Goal: Information Seeking & Learning: Check status

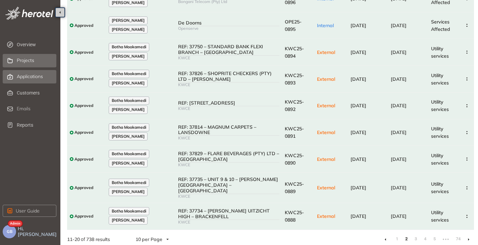
click at [31, 63] on span "Projects" at bounding box center [25, 61] width 17 height 6
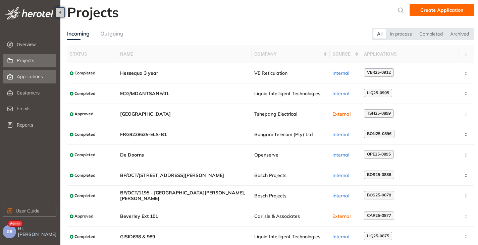
click at [26, 77] on span "Applications" at bounding box center [30, 77] width 26 height 6
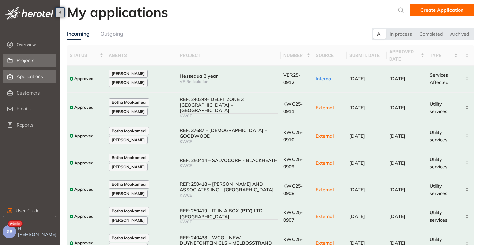
click at [25, 62] on span "Projects" at bounding box center [25, 61] width 17 height 6
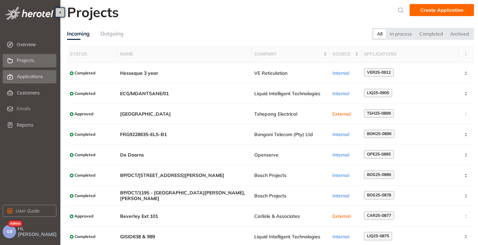
click at [25, 77] on span "Applications" at bounding box center [30, 77] width 26 height 6
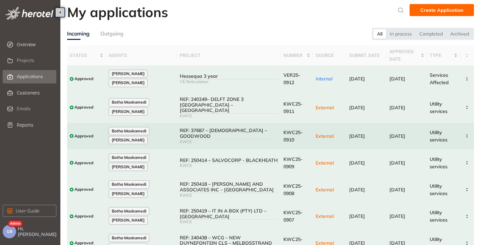
scroll to position [34, 0]
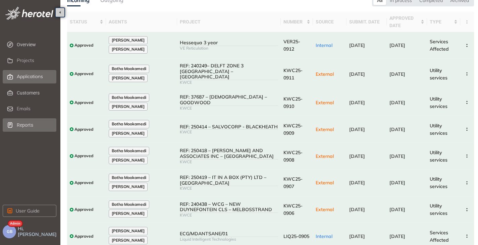
click at [15, 126] on li "Reports" at bounding box center [30, 124] width 54 height 13
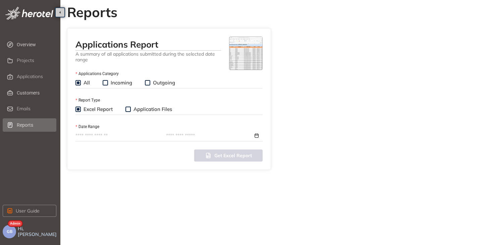
click at [96, 138] on input "Date Range" at bounding box center [117, 135] width 84 height 7
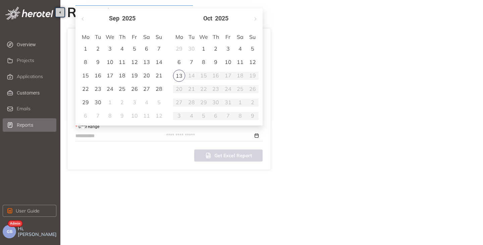
type input "**********"
click at [230, 63] on div "10" at bounding box center [228, 62] width 8 height 8
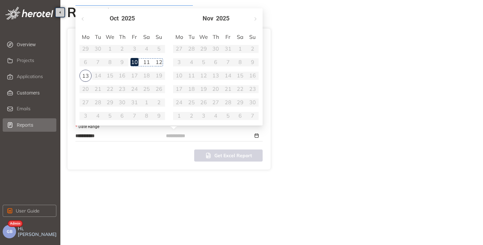
type input "**********"
click at [148, 62] on div "11" at bounding box center [147, 62] width 8 height 8
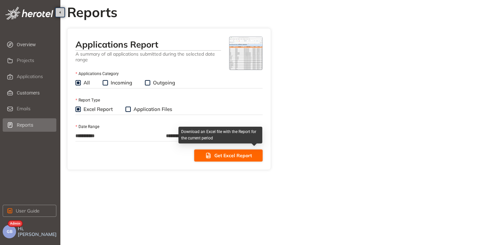
click at [220, 153] on span "Get Excel Report" at bounding box center [233, 155] width 38 height 7
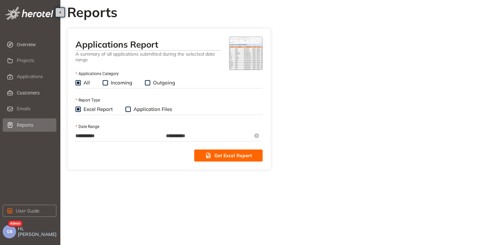
click at [197, 139] on input "**********" at bounding box center [209, 135] width 87 height 7
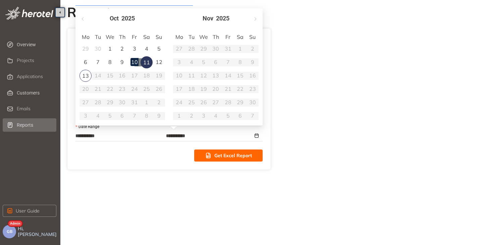
type input "**********"
click at [81, 75] on div "13" at bounding box center [85, 76] width 12 height 12
click at [161, 155] on div "Get Excel Report" at bounding box center [168, 156] width 187 height 12
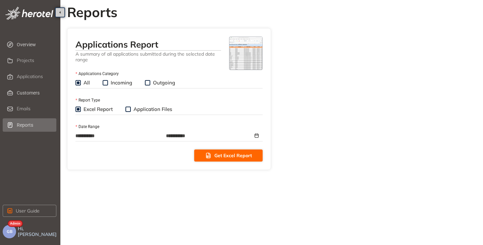
click at [221, 158] on span "Get Excel Report" at bounding box center [233, 155] width 38 height 7
click at [108, 165] on div "**********" at bounding box center [169, 99] width 204 height 142
click at [21, 59] on span "Projects" at bounding box center [25, 61] width 17 height 6
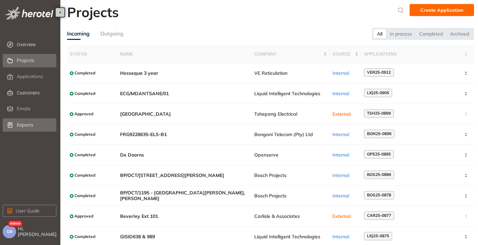
click at [19, 125] on span "Reports" at bounding box center [36, 124] width 38 height 13
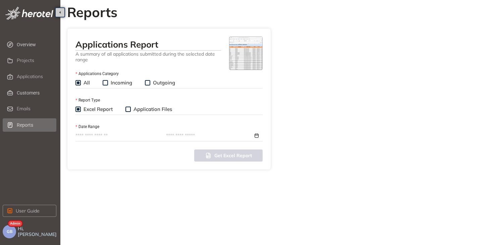
click at [105, 80] on label "Incoming" at bounding box center [119, 82] width 32 height 7
click at [77, 133] on input "Date Range" at bounding box center [117, 135] width 84 height 7
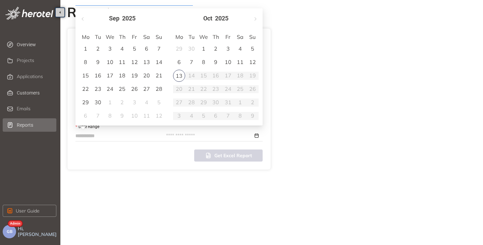
type input "**********"
click at [227, 62] on div "10" at bounding box center [228, 62] width 8 height 8
type input "**********"
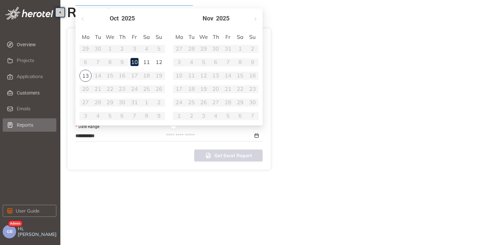
type input "**********"
click at [90, 76] on div "13" at bounding box center [85, 76] width 12 height 12
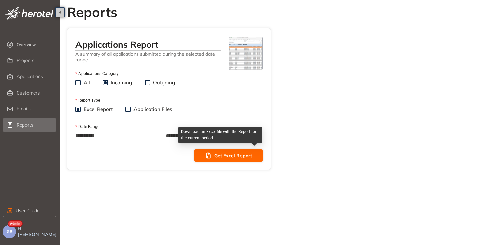
click at [214, 155] on button "Get Excel Report" at bounding box center [228, 156] width 68 height 12
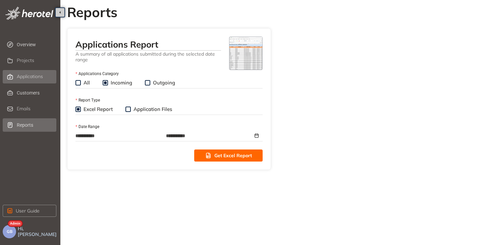
click at [16, 73] on li "Applications" at bounding box center [30, 76] width 54 height 13
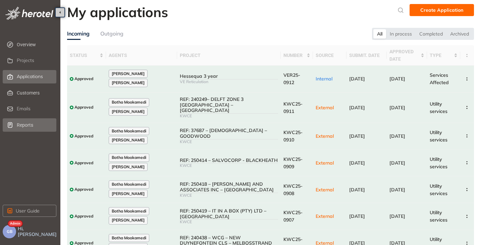
click at [18, 126] on span "Reports" at bounding box center [36, 124] width 38 height 13
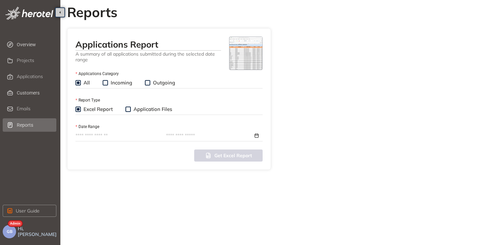
click at [89, 135] on input "Date Range" at bounding box center [117, 135] width 84 height 7
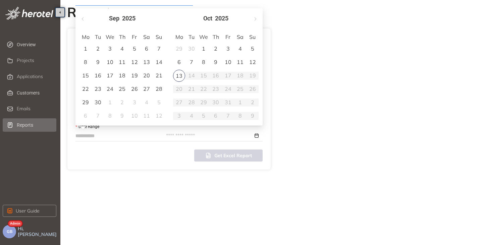
type input "**********"
click at [217, 60] on div "9" at bounding box center [216, 62] width 8 height 8
type input "**********"
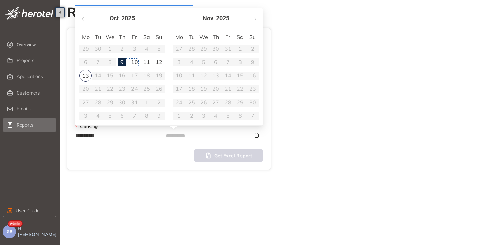
click at [135, 62] on div "10" at bounding box center [134, 62] width 8 height 8
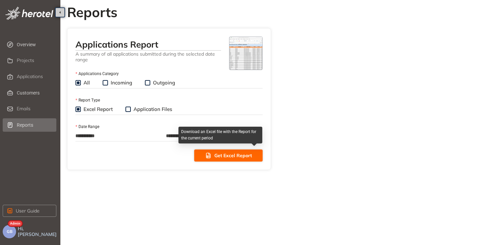
click at [226, 156] on span "Get Excel Report" at bounding box center [233, 155] width 38 height 7
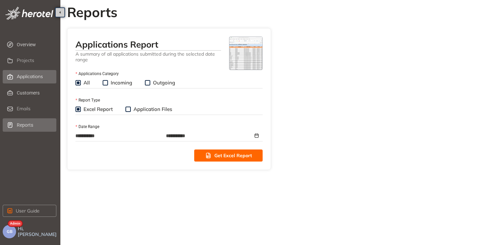
click at [23, 80] on div "Applications" at bounding box center [36, 76] width 38 height 11
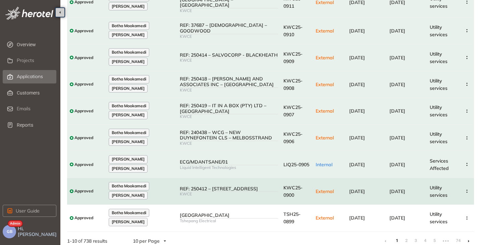
scroll to position [107, 0]
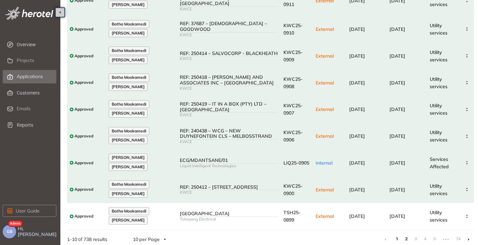
click at [407, 236] on link "2" at bounding box center [406, 239] width 7 height 10
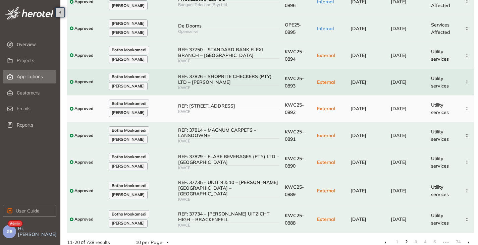
scroll to position [107, 0]
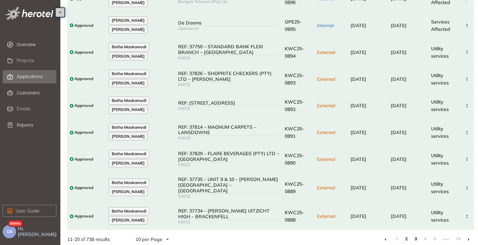
click at [416, 235] on link "3" at bounding box center [415, 239] width 7 height 10
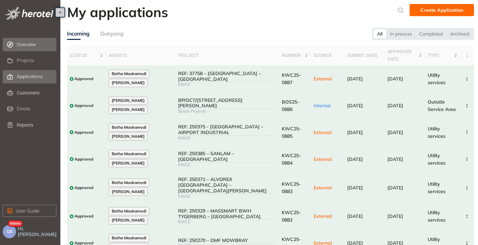
click at [26, 44] on span "Overview" at bounding box center [36, 44] width 38 height 13
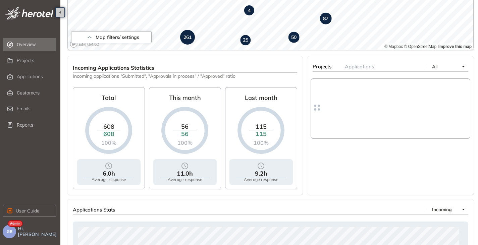
scroll to position [219, 0]
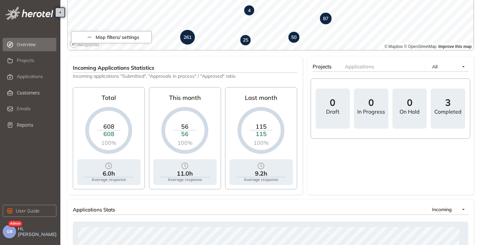
click at [9, 233] on span "GB" at bounding box center [10, 231] width 6 height 5
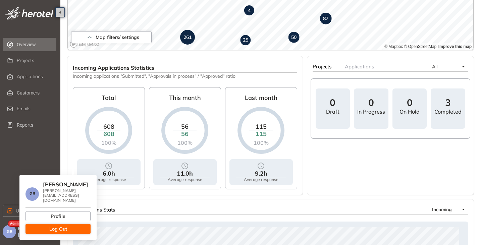
click at [44, 225] on button "Log Out" at bounding box center [57, 229] width 65 height 10
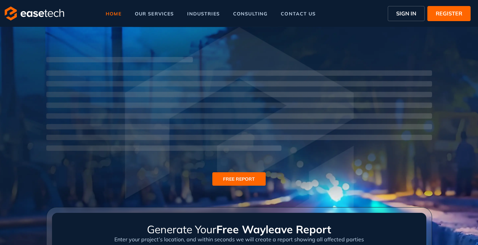
click at [403, 14] on span "SIGN IN" at bounding box center [406, 13] width 20 height 8
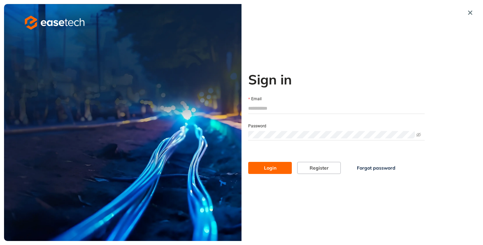
click at [256, 101] on label "Email" at bounding box center [254, 99] width 13 height 6
click at [256, 103] on input "Email" at bounding box center [336, 108] width 176 height 10
click at [256, 105] on input "Email" at bounding box center [336, 108] width 176 height 10
type input "**********"
click at [272, 171] on button "Login" at bounding box center [270, 168] width 44 height 12
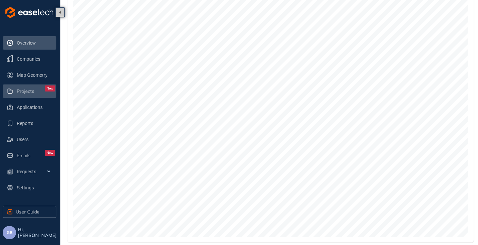
scroll to position [298, 0]
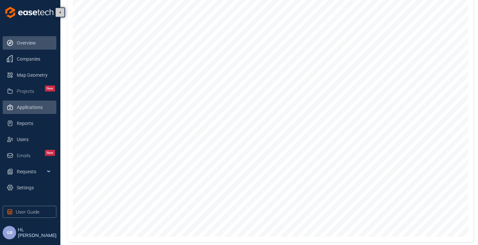
click at [28, 106] on span "Applications" at bounding box center [36, 107] width 38 height 13
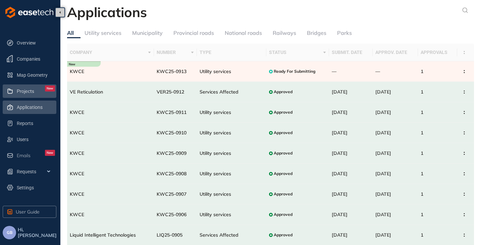
click at [30, 86] on div "Projects New" at bounding box center [36, 91] width 38 height 11
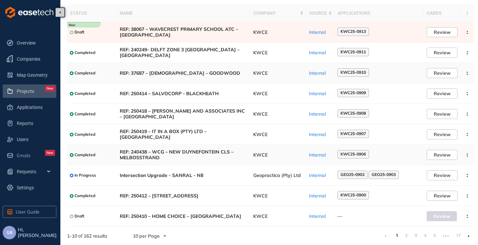
scroll to position [41, 0]
click at [468, 234] on li at bounding box center [468, 235] width 11 height 11
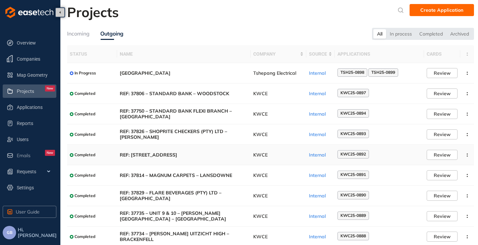
scroll to position [34, 0]
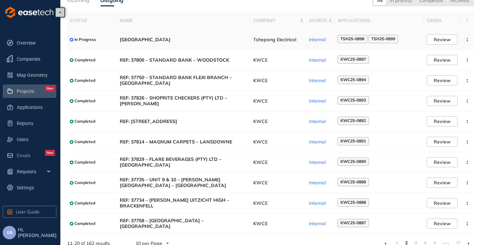
click at [216, 40] on span "[GEOGRAPHIC_DATA]" at bounding box center [184, 40] width 128 height 6
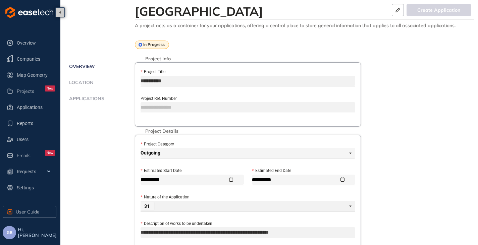
click at [95, 100] on span "Applications" at bounding box center [85, 99] width 37 height 6
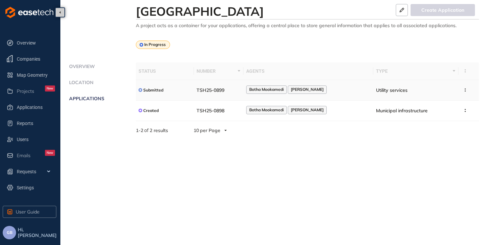
click at [284, 92] on span "Botha Mookamedi" at bounding box center [266, 89] width 35 height 5
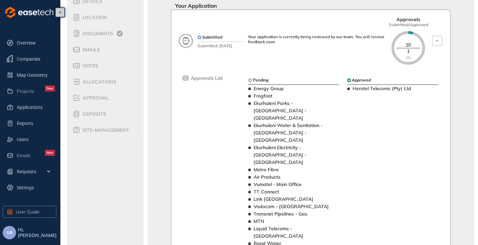
scroll to position [67, 0]
click at [33, 57] on span "Companies" at bounding box center [36, 58] width 38 height 13
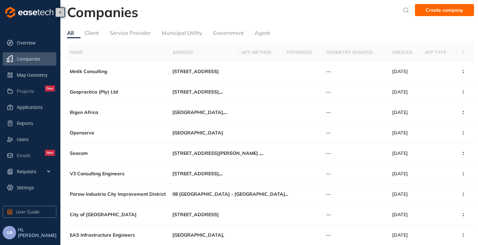
click at [137, 38] on div "Service Provider" at bounding box center [130, 33] width 41 height 10
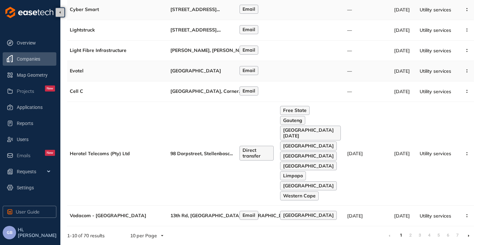
scroll to position [145, 0]
click at [177, 146] on td "98 Dorpstreet, Stellenbosc ..." at bounding box center [202, 154] width 69 height 104
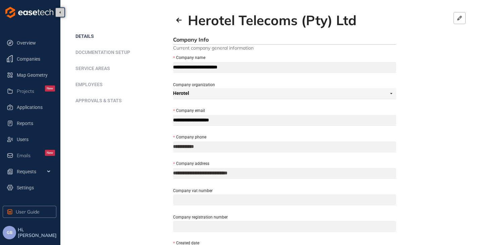
click at [105, 102] on span "Approvals & Stats" at bounding box center [98, 100] width 46 height 5
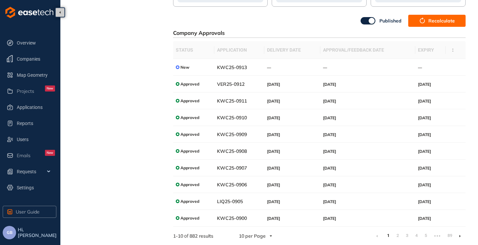
scroll to position [157, 0]
click at [450, 235] on link "89" at bounding box center [448, 235] width 7 height 10
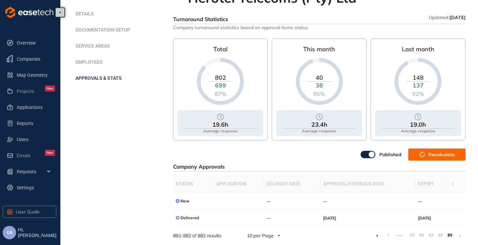
scroll to position [22, 0]
click at [439, 235] on link "88" at bounding box center [439, 235] width 7 height 10
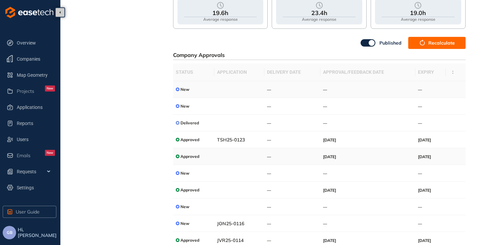
scroll to position [157, 0]
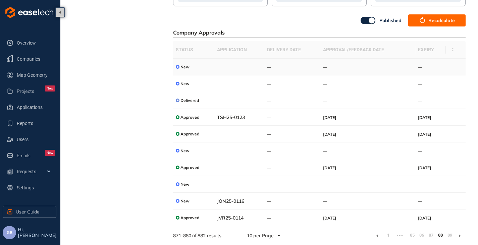
click at [284, 65] on td "—" at bounding box center [292, 67] width 56 height 17
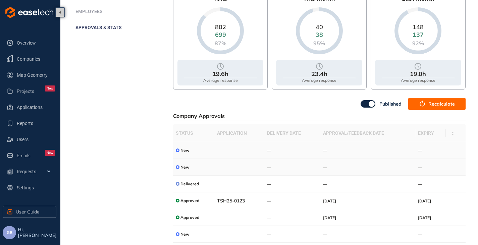
scroll to position [90, 0]
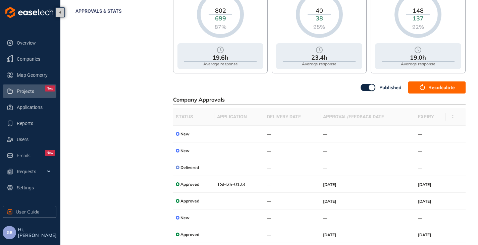
click at [22, 89] on span "Projects" at bounding box center [25, 92] width 17 height 6
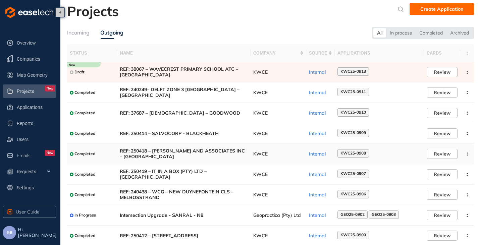
scroll to position [41, 0]
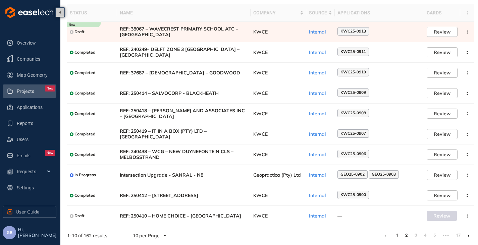
click at [404, 234] on link "2" at bounding box center [406, 235] width 7 height 10
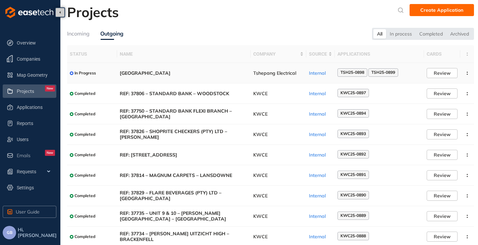
click at [190, 75] on span "[GEOGRAPHIC_DATA]" at bounding box center [184, 73] width 128 height 6
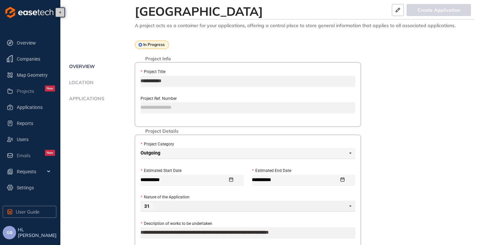
click at [89, 97] on span "Applications" at bounding box center [85, 99] width 37 height 6
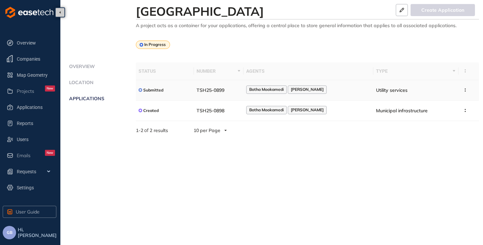
click at [194, 89] on td "Submitted" at bounding box center [165, 90] width 58 height 20
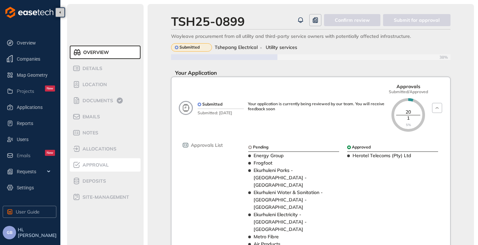
click at [90, 166] on span "Approval" at bounding box center [94, 165] width 28 height 6
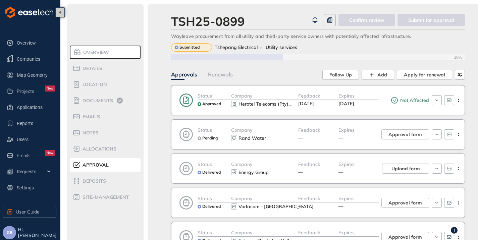
click at [375, 102] on div "Expires [DATE]" at bounding box center [358, 100] width 40 height 16
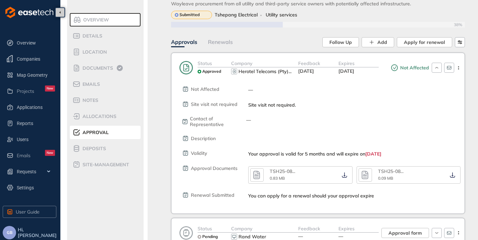
scroll to position [34, 0]
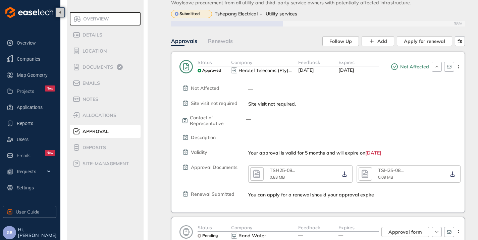
click at [378, 71] on div "Expires [DATE]" at bounding box center [358, 67] width 40 height 16
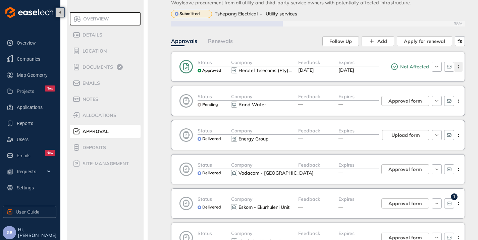
click at [458, 69] on button "button" at bounding box center [458, 67] width 8 height 10
click at [373, 60] on div "Expires" at bounding box center [358, 63] width 40 height 8
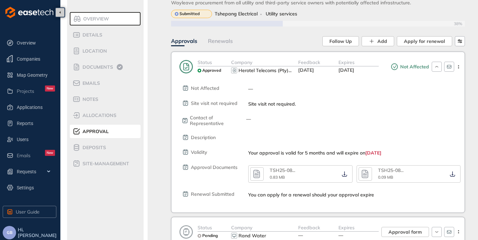
click at [274, 64] on div "Company" at bounding box center [264, 63] width 67 height 8
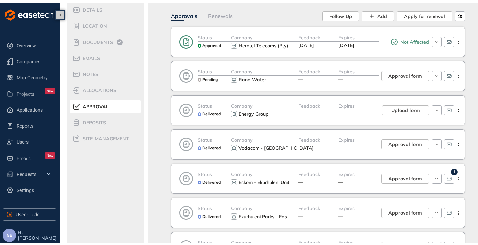
scroll to position [0, 0]
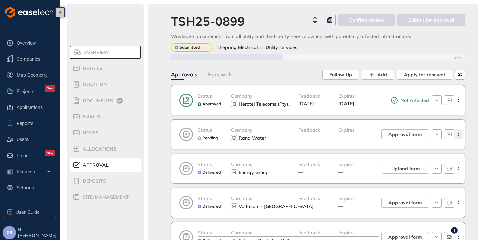
click at [461, 135] on icon "button" at bounding box center [458, 134] width 7 height 3
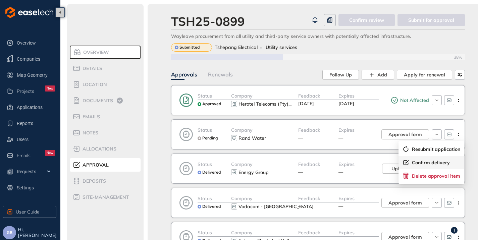
click at [418, 156] on li "Confirm delivery" at bounding box center [431, 162] width 66 height 13
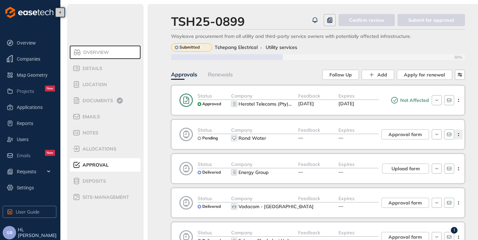
click at [456, 134] on icon "button" at bounding box center [458, 134] width 7 height 3
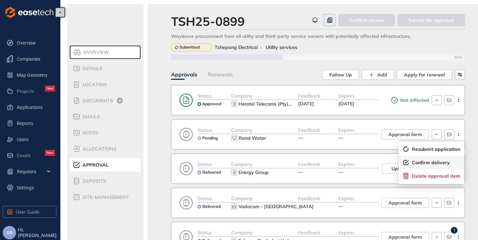
click at [416, 162] on span "Confirm delivery" at bounding box center [431, 163] width 38 height 6
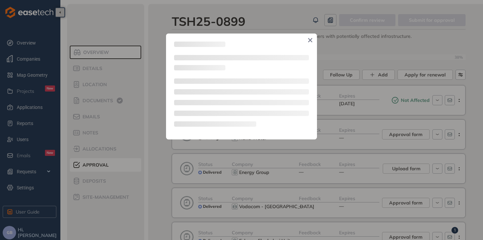
type textarea "**********"
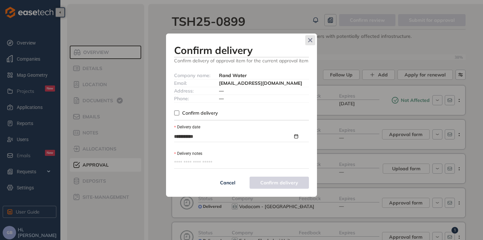
click at [312, 39] on icon "Close" at bounding box center [310, 40] width 5 height 5
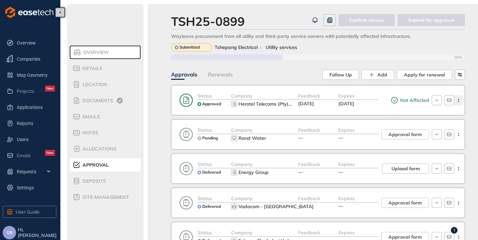
click at [461, 100] on icon "button" at bounding box center [458, 100] width 7 height 3
click at [374, 89] on div "Status Approved Company Herotel Telecoms (Pty) ... Feedback [DATE] Expires [DAT…" at bounding box center [318, 100] width 294 height 30
click at [25, 64] on span "Companies" at bounding box center [36, 58] width 38 height 13
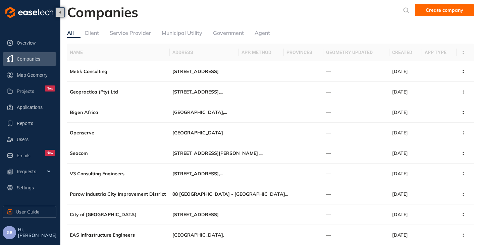
click at [122, 35] on div "Service Provider" at bounding box center [130, 33] width 41 height 8
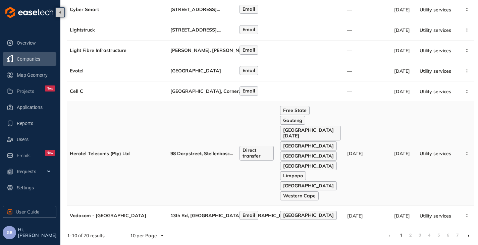
click at [157, 180] on td "Herotel Telecoms (Pty) Ltd" at bounding box center [117, 154] width 101 height 104
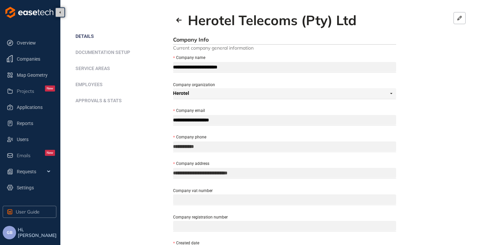
click at [103, 102] on span "Approvals & Stats" at bounding box center [98, 100] width 46 height 5
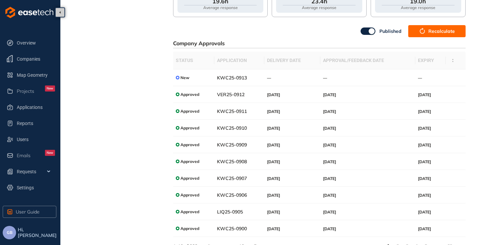
scroll to position [157, 0]
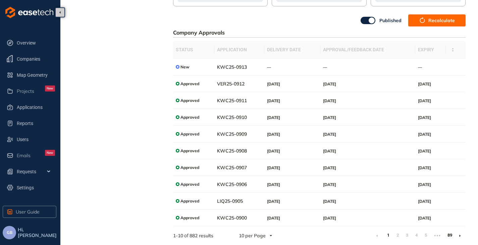
click at [449, 236] on link "89" at bounding box center [448, 235] width 7 height 10
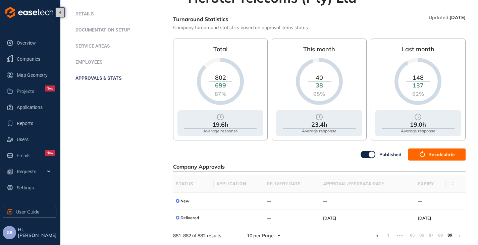
scroll to position [22, 0]
click at [431, 234] on link "87" at bounding box center [430, 235] width 7 height 10
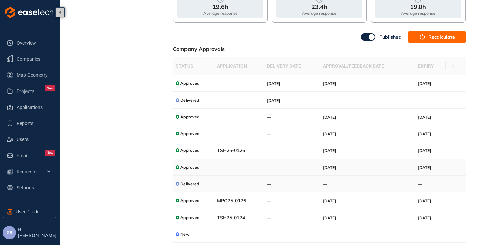
scroll to position [157, 0]
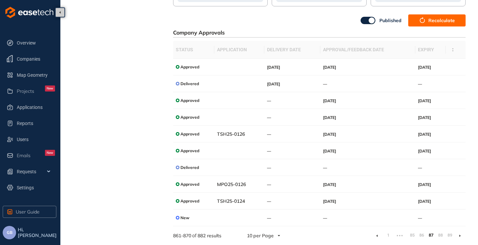
click at [378, 236] on li at bounding box center [377, 235] width 11 height 11
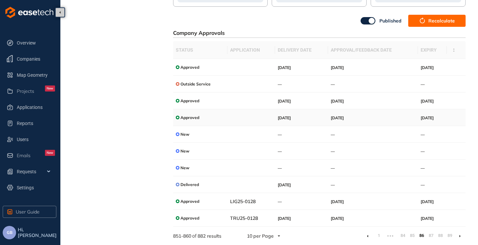
scroll to position [157, 0]
click at [369, 235] on li at bounding box center [367, 235] width 11 height 11
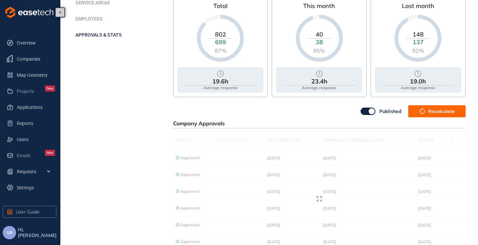
scroll to position [157, 0]
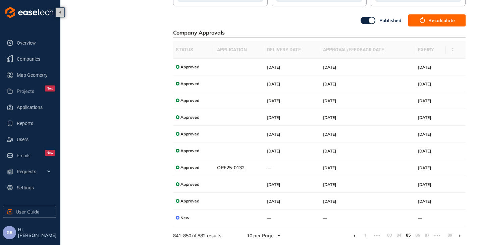
click at [355, 236] on li at bounding box center [354, 235] width 11 height 11
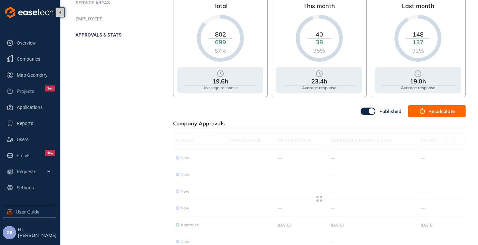
scroll to position [157, 0]
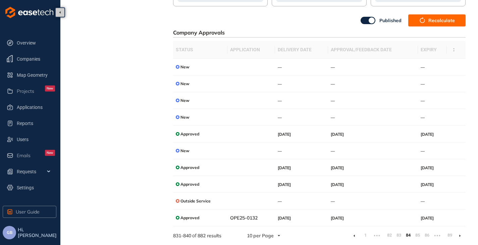
click at [355, 235] on li at bounding box center [354, 235] width 11 height 11
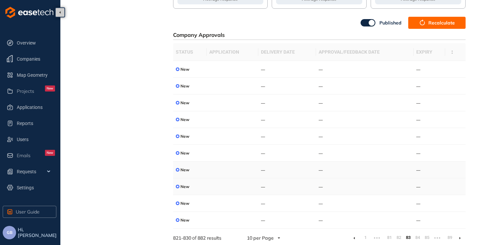
scroll to position [157, 0]
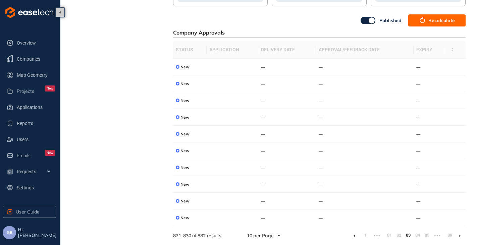
click at [355, 234] on li at bounding box center [354, 235] width 11 height 11
